Goal: Task Accomplishment & Management: Manage account settings

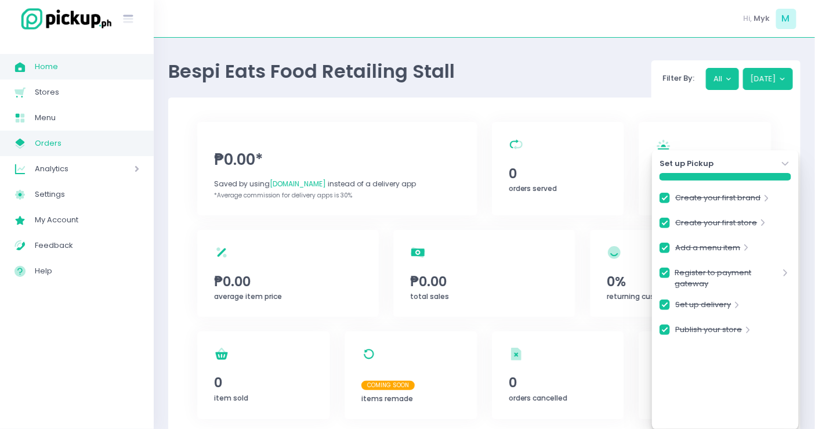
click at [56, 153] on link "My Store Created with Sketch. Orders" at bounding box center [77, 143] width 154 height 26
checkbox input "true"
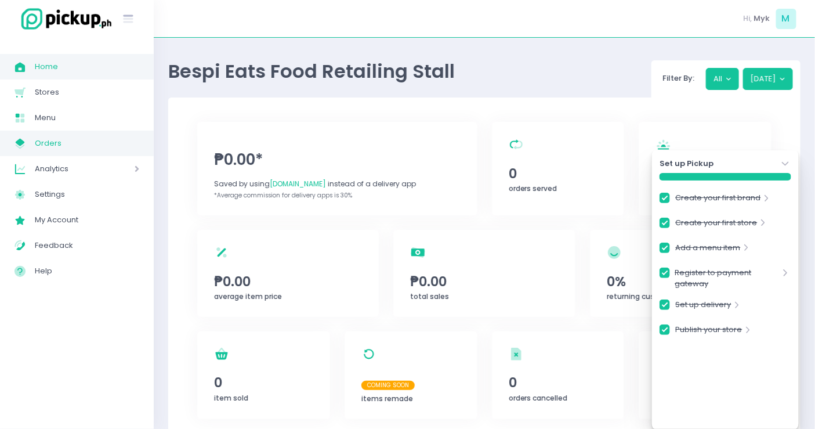
checkbox input "true"
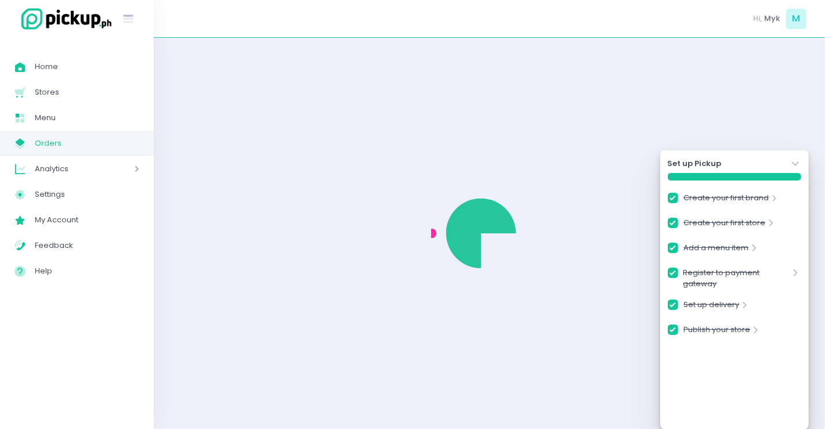
checkbox input "true"
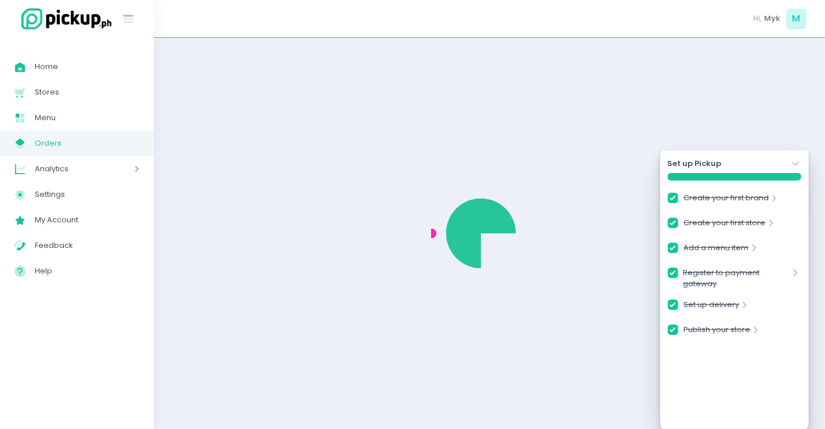
checkbox input "true"
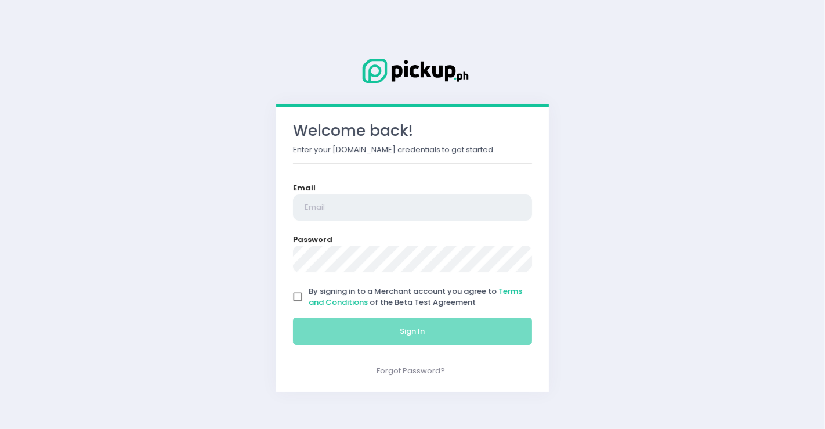
click at [355, 207] on input "email" at bounding box center [412, 207] width 239 height 27
type input "[DOMAIN_NAME][EMAIL_ADDRESS][DOMAIN_NAME]"
click at [294, 300] on input "By signing in to a Merchant account you agree to Terms and Conditions of the Be…" at bounding box center [297, 296] width 22 height 22
checkbox input "true"
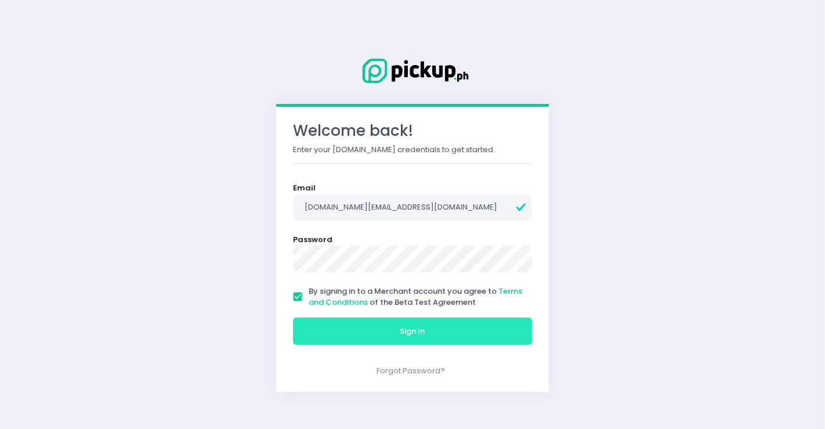
click at [379, 335] on button "Sign In" at bounding box center [412, 331] width 239 height 28
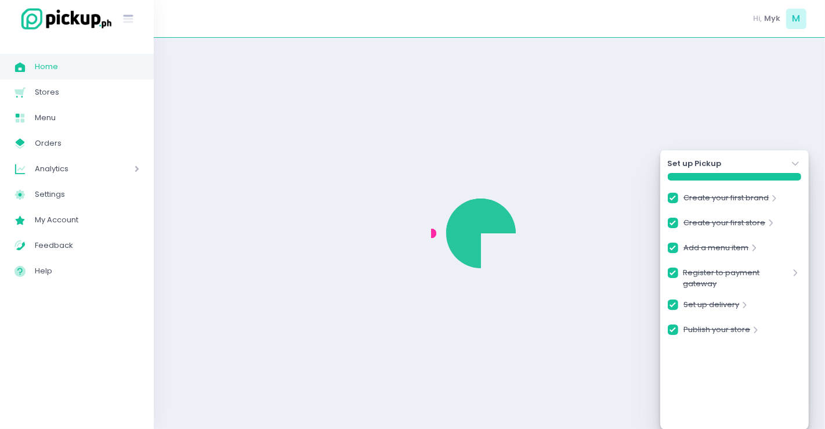
checkbox input "true"
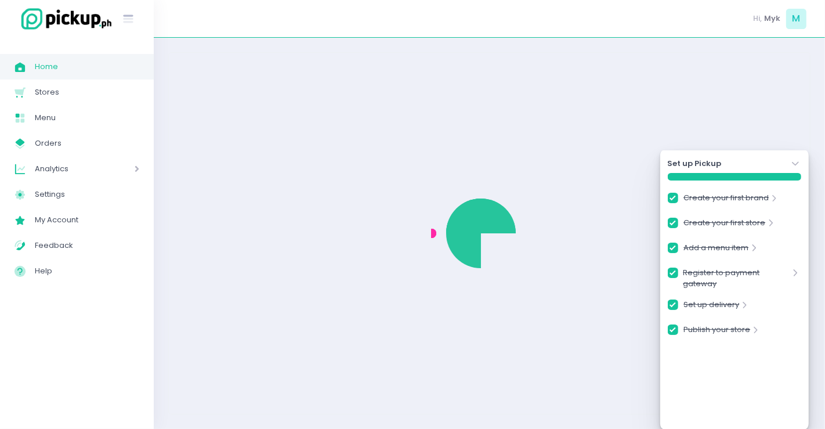
checkbox input "true"
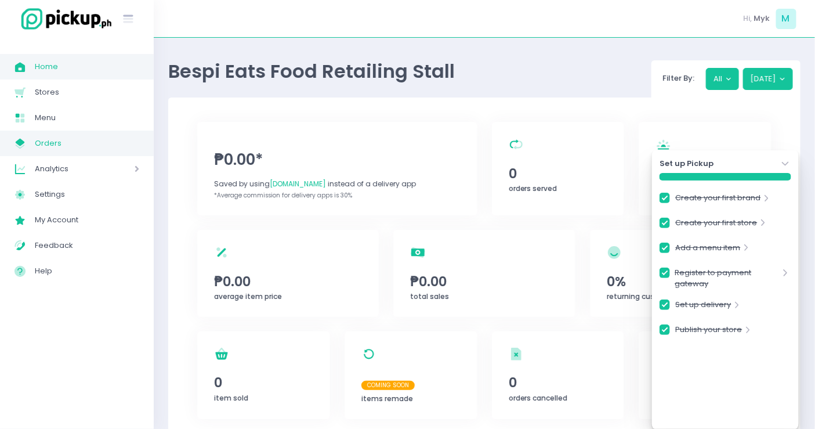
click at [68, 141] on span "Orders" at bounding box center [87, 143] width 104 height 15
checkbox input "true"
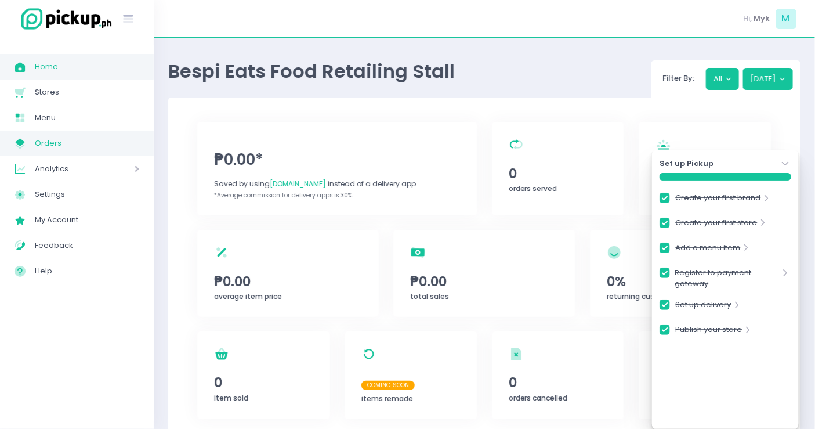
checkbox input "true"
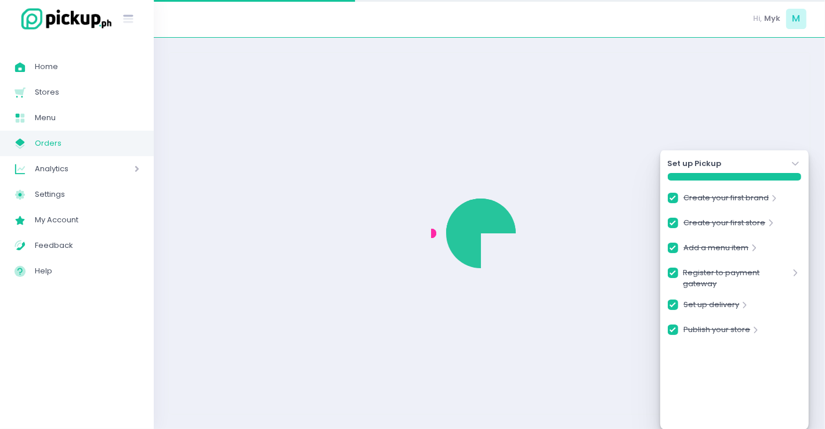
checkbox input "true"
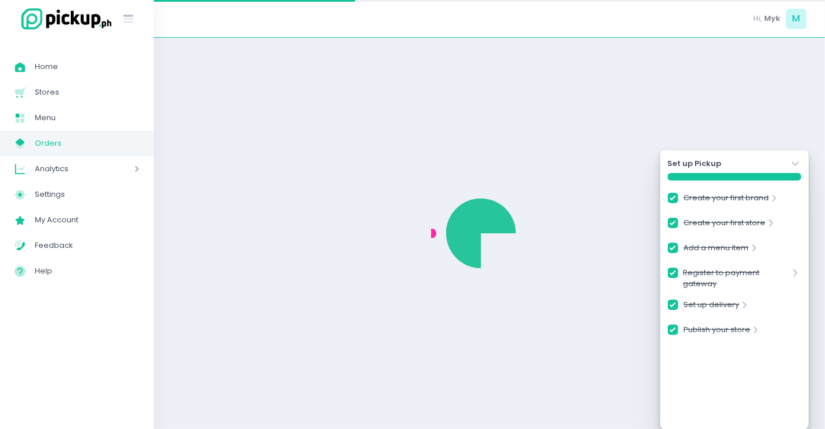
checkbox input "true"
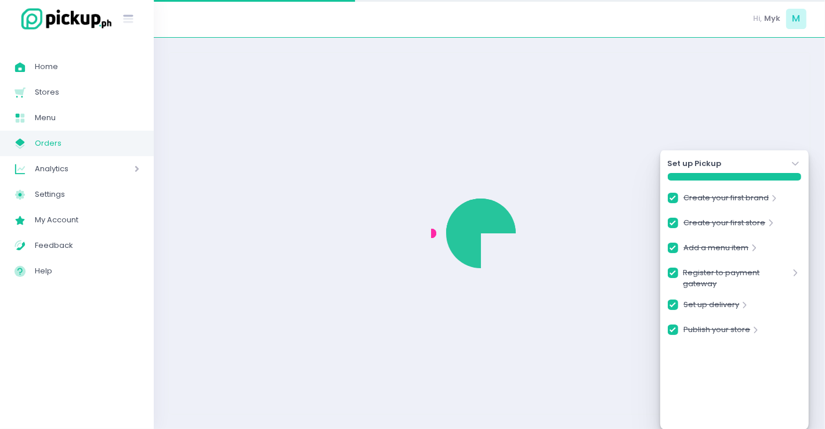
checkbox input "true"
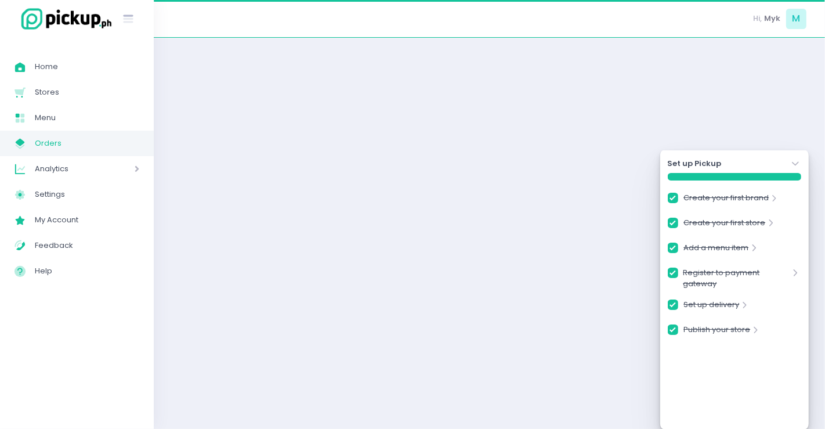
checkbox input "true"
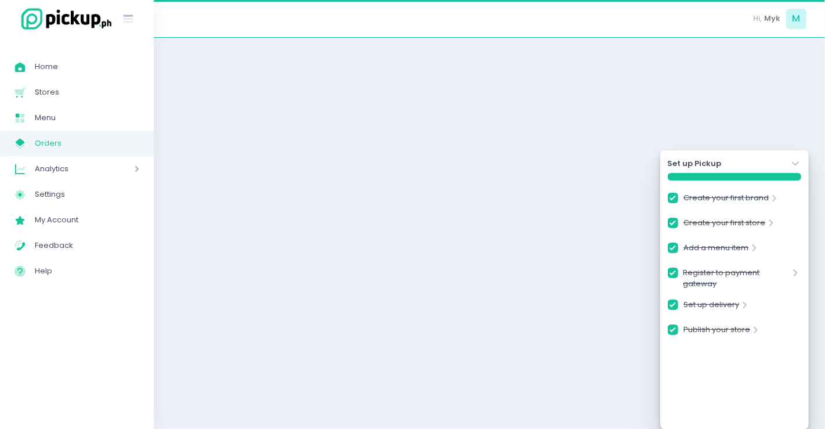
checkbox input "true"
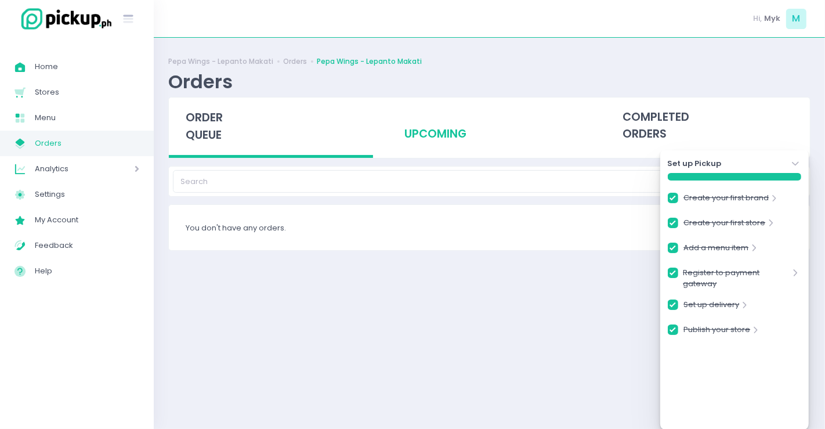
click at [465, 118] on div "upcoming" at bounding box center [489, 125] width 204 height 57
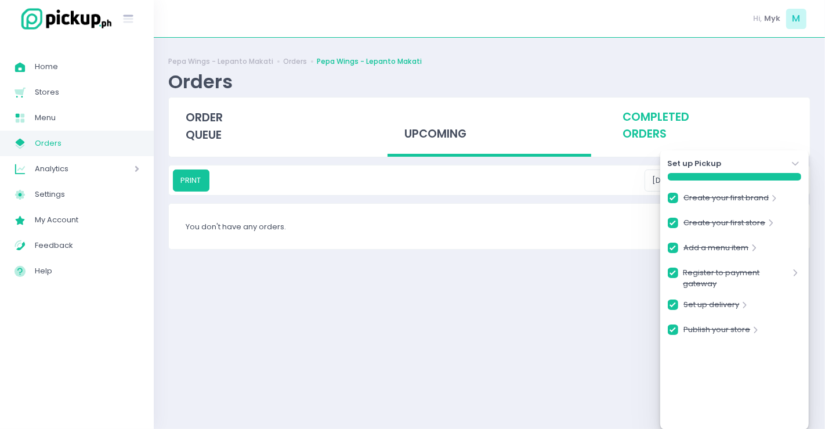
click at [620, 116] on div "completed orders" at bounding box center [707, 125] width 204 height 57
